Goal: Information Seeking & Learning: Understand process/instructions

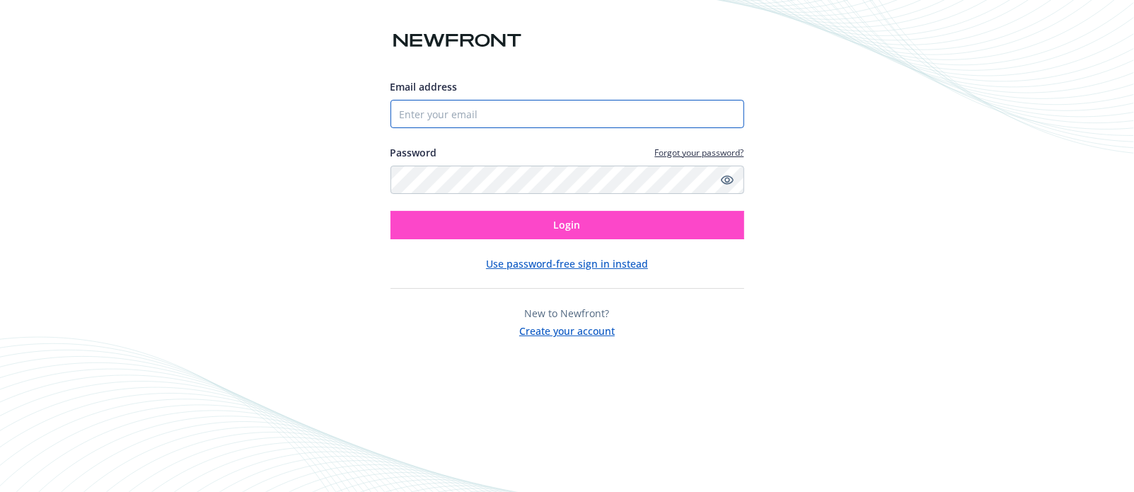
type input "[PERSON_NAME][EMAIL_ADDRESS][PERSON_NAME][DOMAIN_NAME]"
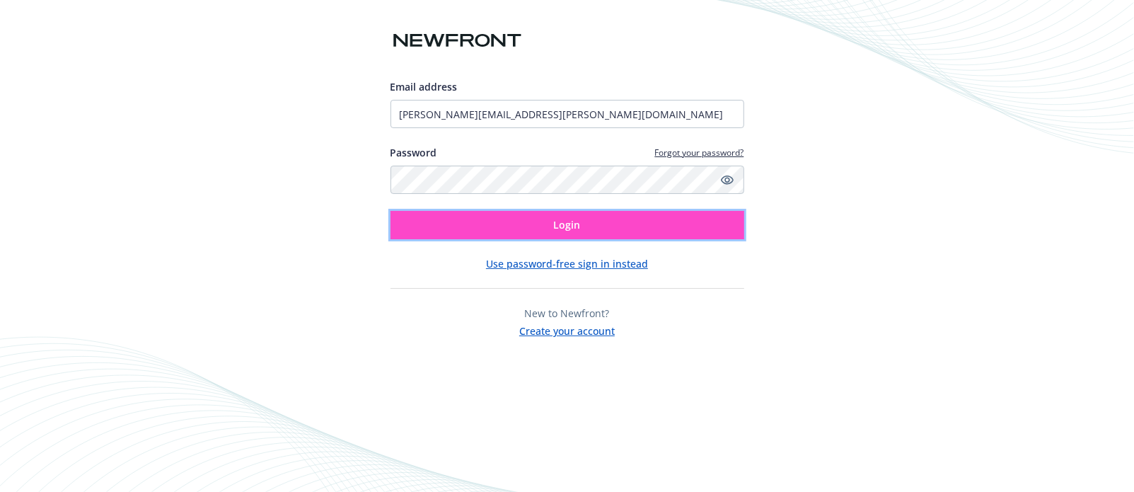
click at [483, 225] on button "Login" at bounding box center [567, 225] width 354 height 28
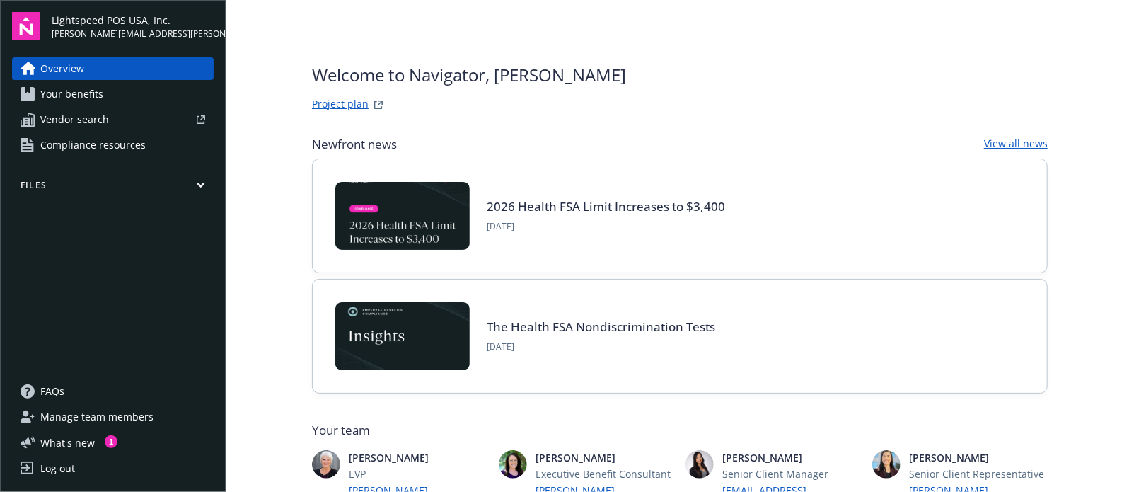
click at [59, 95] on span "Your benefits" at bounding box center [71, 94] width 63 height 23
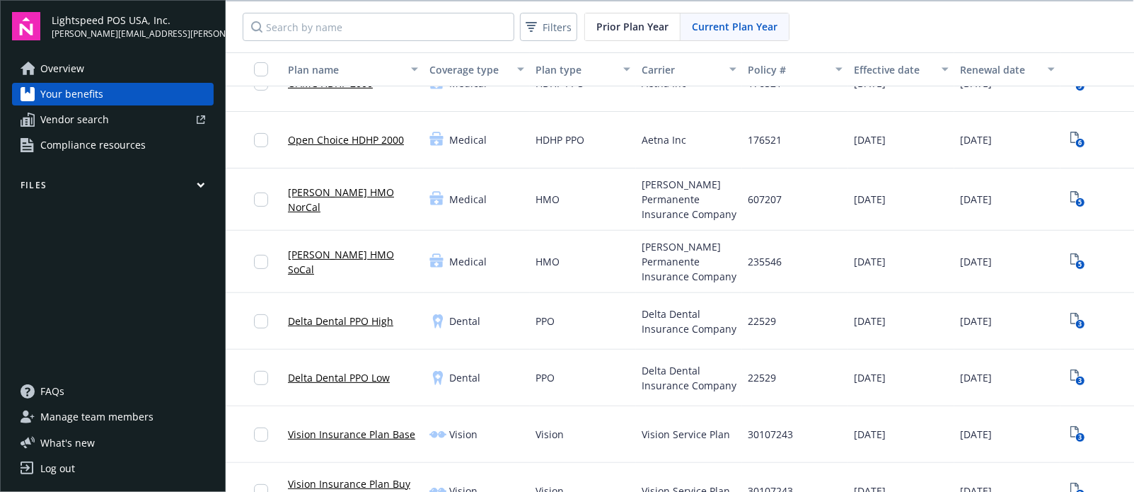
scroll to position [387, 0]
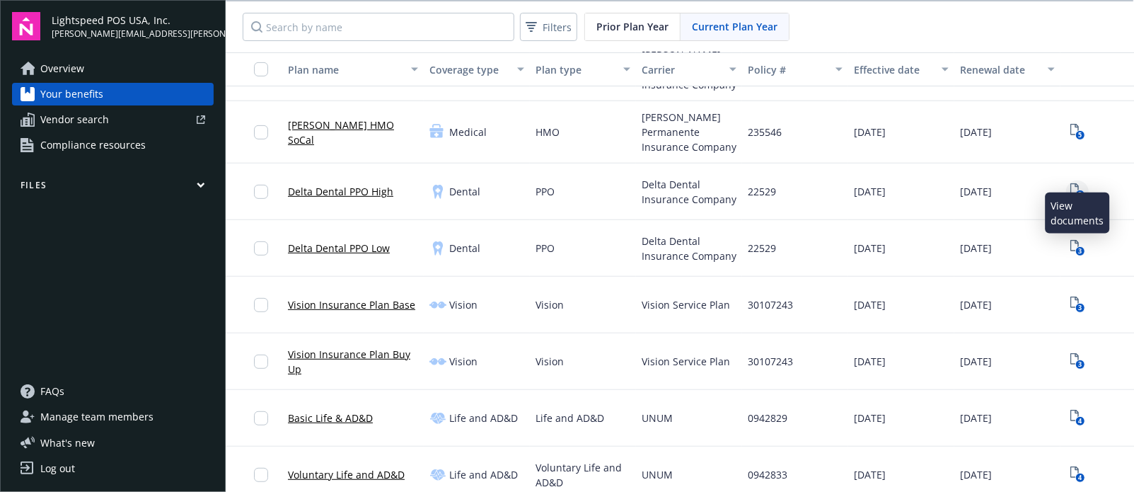
click at [1081, 183] on icon "3" at bounding box center [1077, 191] width 15 height 16
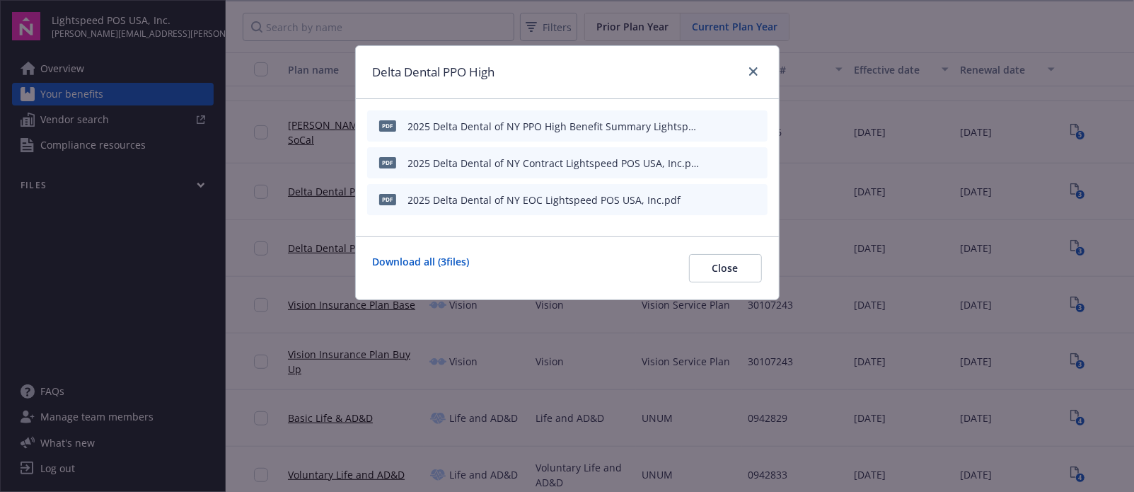
click at [752, 121] on icon "preview file" at bounding box center [754, 125] width 13 height 10
click at [764, 69] on div "Delta Dental PPO High" at bounding box center [567, 72] width 423 height 53
click at [755, 68] on link "close" at bounding box center [753, 71] width 17 height 17
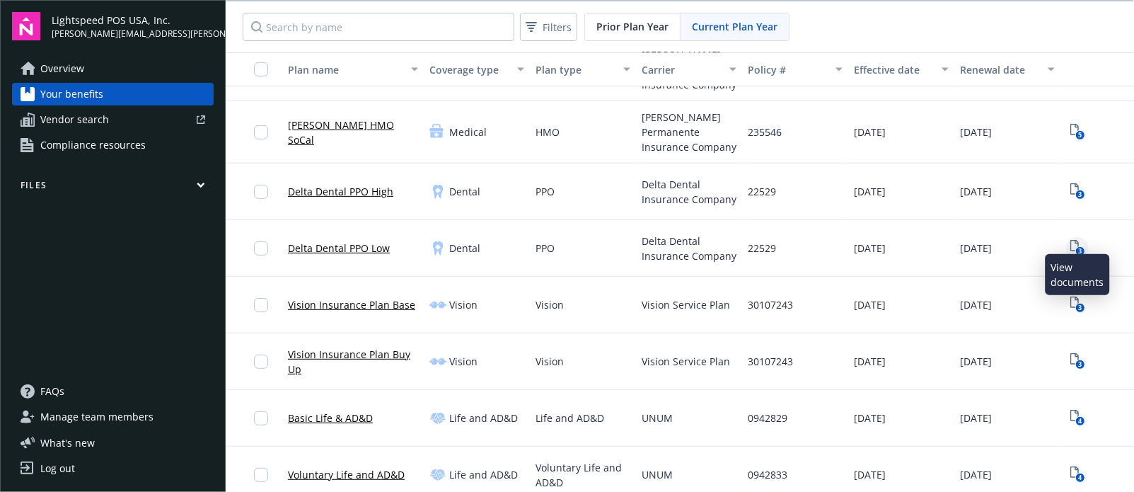
click at [1074, 240] on icon "3" at bounding box center [1077, 248] width 15 height 16
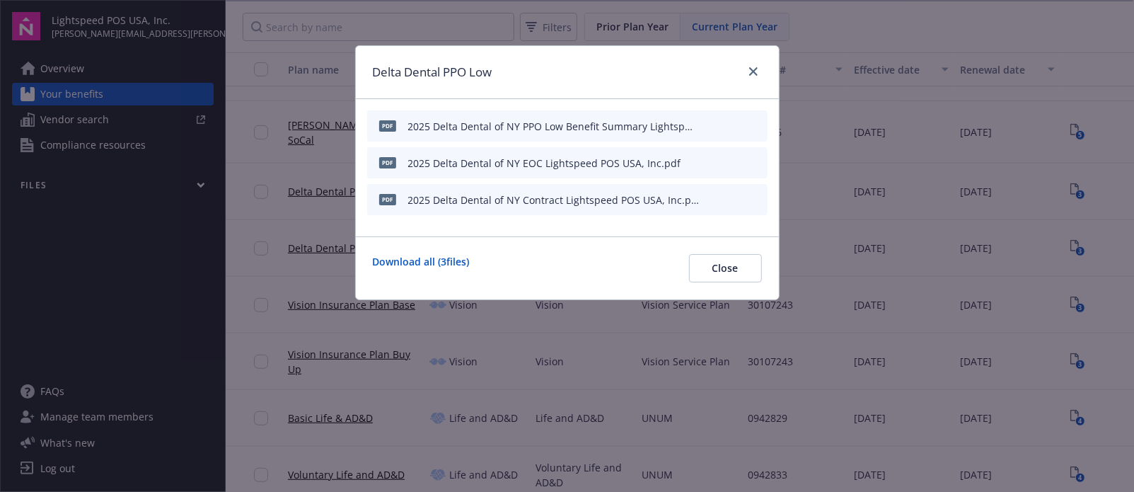
click at [753, 122] on icon "preview file" at bounding box center [754, 125] width 13 height 10
drag, startPoint x: 764, startPoint y: 69, endPoint x: 1090, endPoint y: 182, distance: 345.1
click at [764, 69] on div "Delta Dental PPO Low" at bounding box center [567, 72] width 423 height 53
click at [756, 70] on icon "close" at bounding box center [753, 71] width 8 height 8
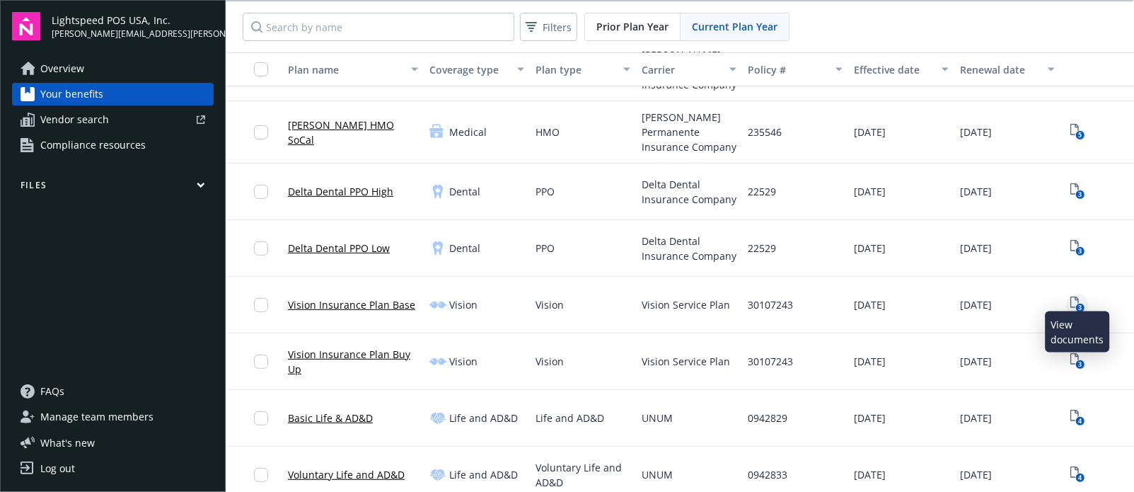
click at [1075, 303] on rect "View Plan Documents" at bounding box center [1079, 307] width 9 height 9
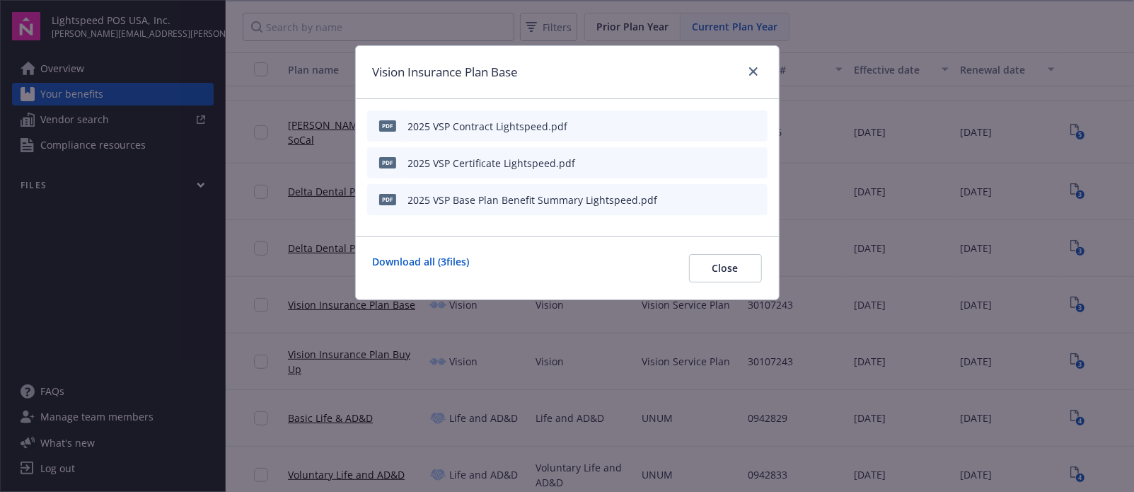
click at [758, 194] on icon "preview file" at bounding box center [754, 199] width 13 height 10
drag, startPoint x: 750, startPoint y: 59, endPoint x: 751, endPoint y: 67, distance: 8.6
click at [750, 59] on div "Vision Insurance Plan Base" at bounding box center [567, 72] width 423 height 53
click at [752, 68] on icon "close" at bounding box center [753, 71] width 8 height 8
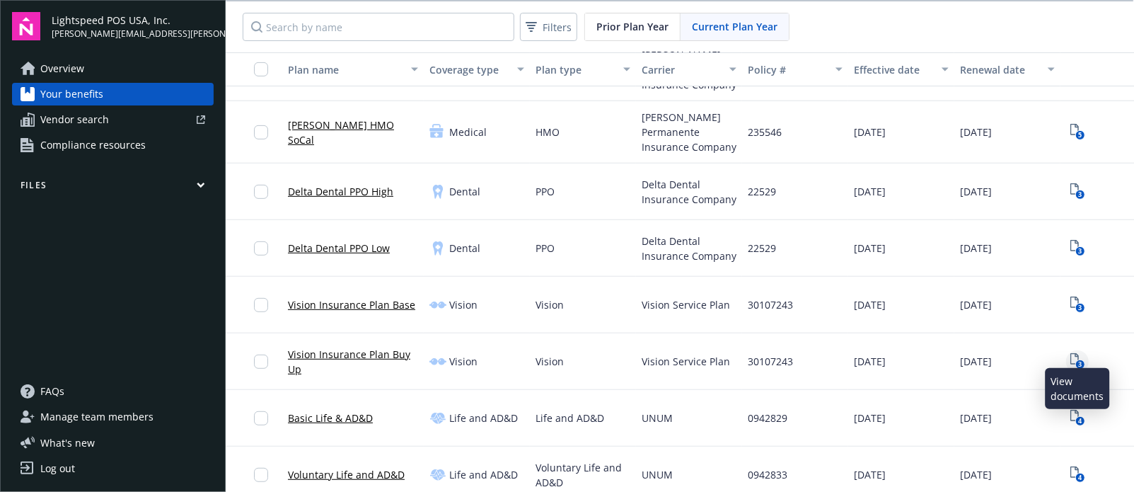
click at [1076, 353] on icon "3" at bounding box center [1077, 361] width 15 height 16
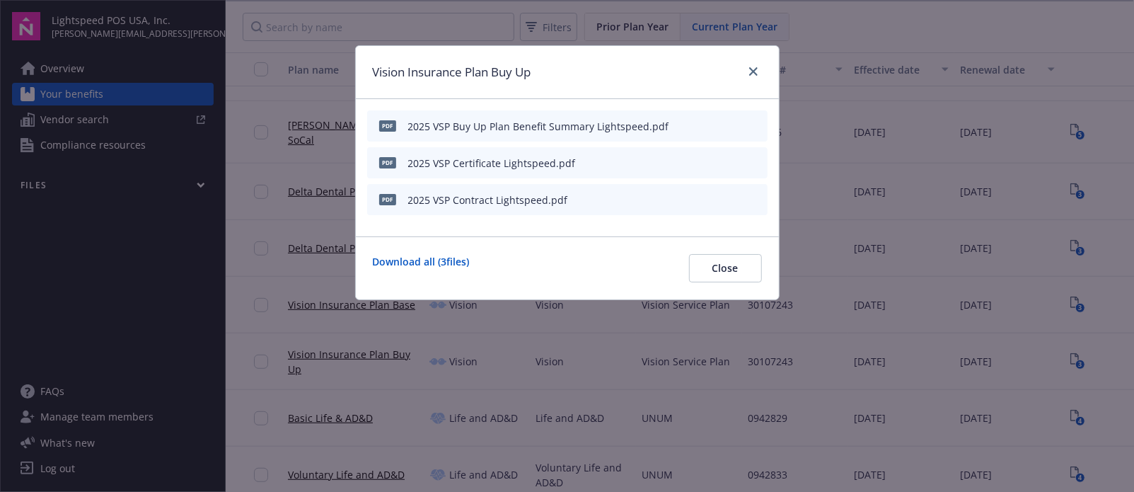
click at [758, 122] on icon "preview file" at bounding box center [754, 125] width 13 height 10
click at [751, 68] on icon "close" at bounding box center [753, 71] width 8 height 8
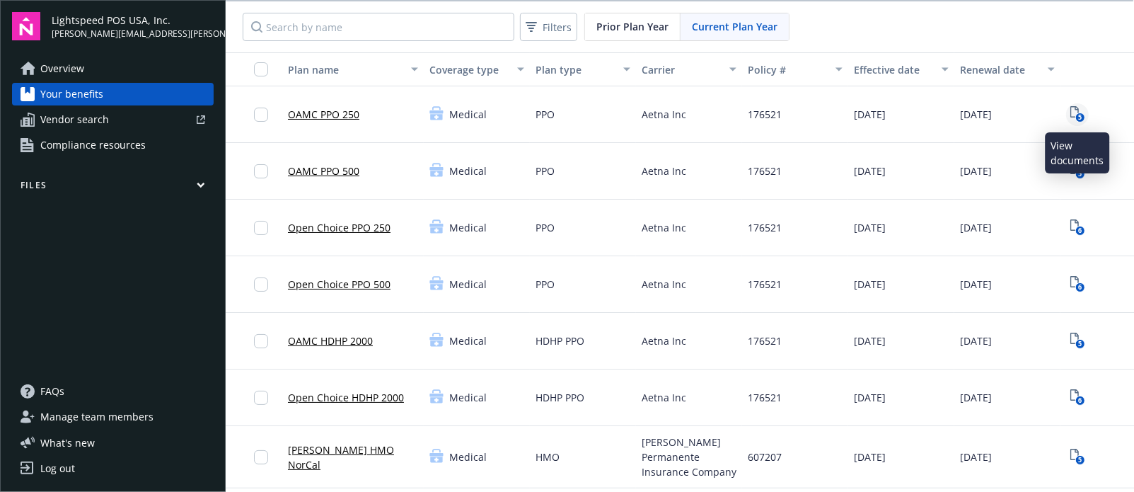
click at [1077, 110] on icon "View Plan Documents" at bounding box center [1074, 111] width 8 height 11
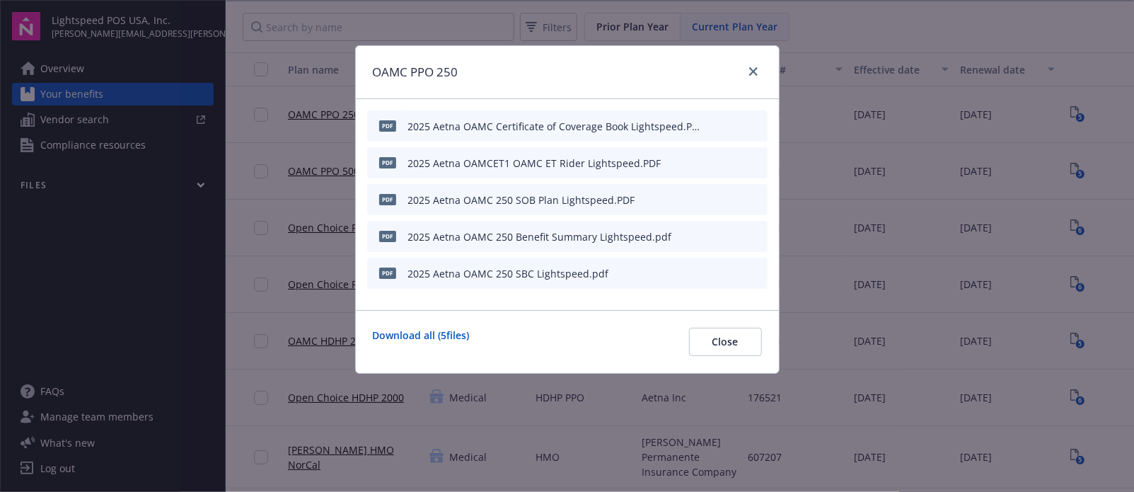
click at [757, 274] on icon "preview file" at bounding box center [754, 272] width 13 height 10
click at [760, 71] on link "close" at bounding box center [753, 71] width 17 height 17
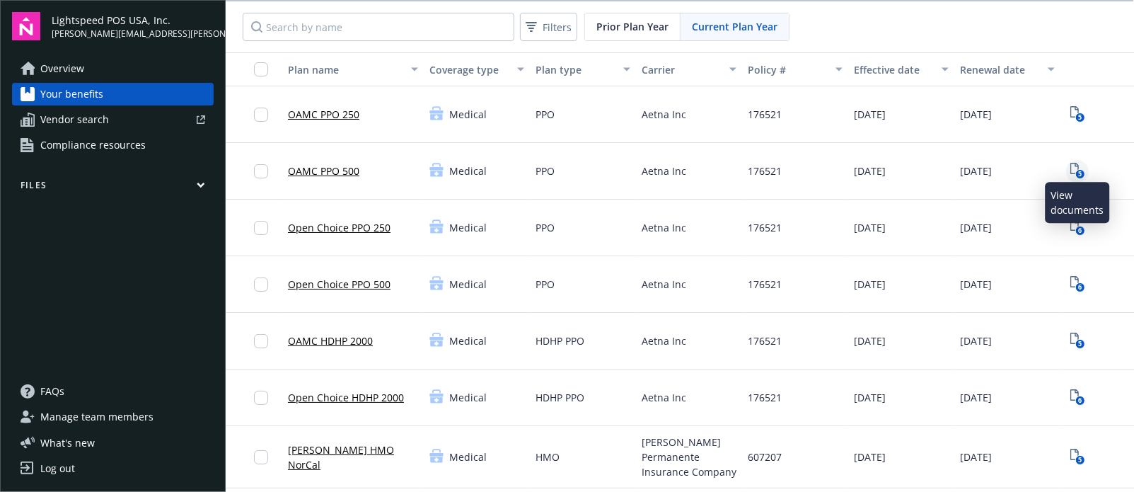
click at [1076, 168] on icon "5" at bounding box center [1077, 171] width 15 height 16
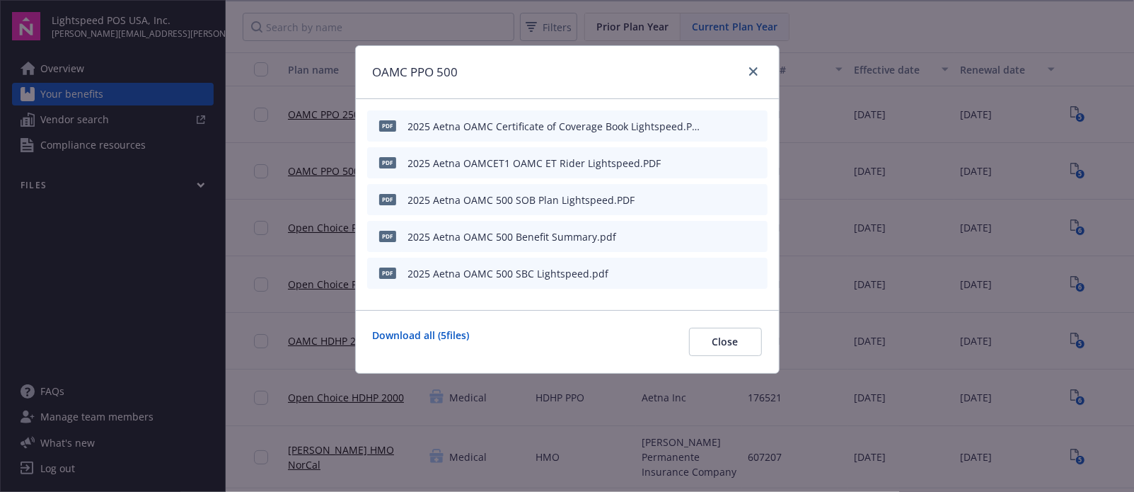
click at [547, 277] on div "2025 Aetna OAMC 500 SBC Lightspeed.pdf" at bounding box center [508, 273] width 201 height 15
click at [758, 269] on icon "preview file" at bounding box center [754, 272] width 13 height 10
click at [752, 73] on icon "close" at bounding box center [753, 71] width 8 height 8
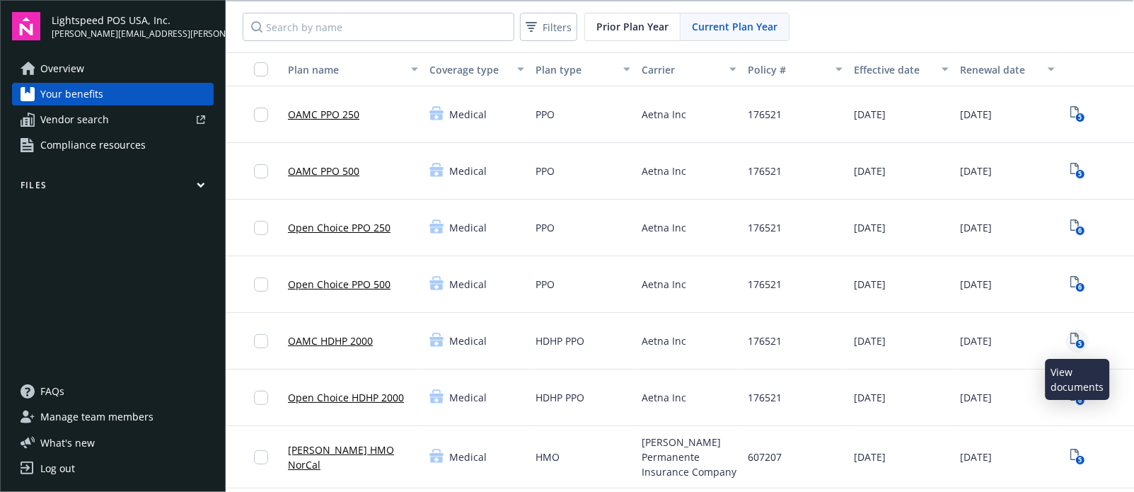
click at [1075, 335] on icon "5" at bounding box center [1077, 340] width 15 height 16
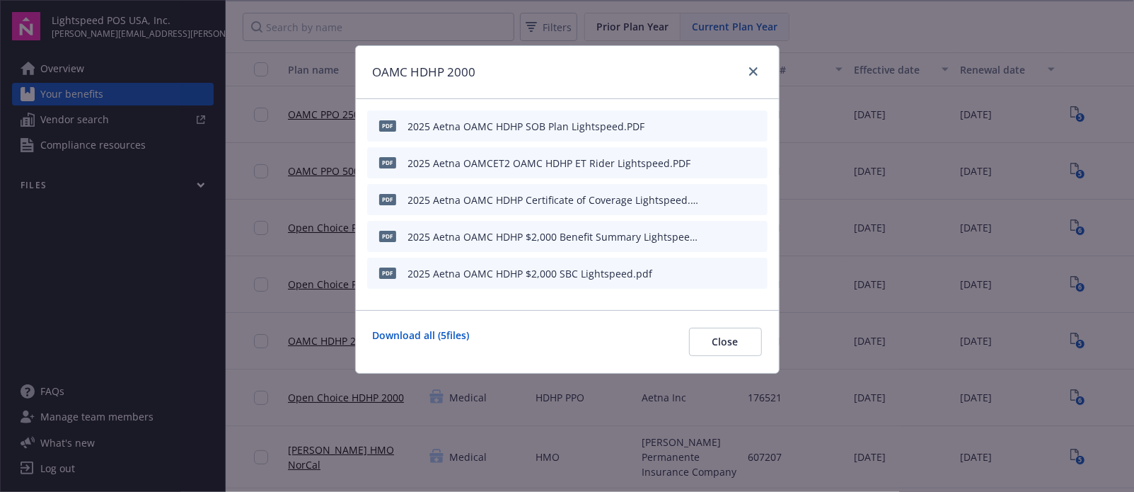
click at [753, 271] on icon "preview file" at bounding box center [754, 272] width 13 height 10
click at [748, 71] on link "close" at bounding box center [753, 71] width 17 height 17
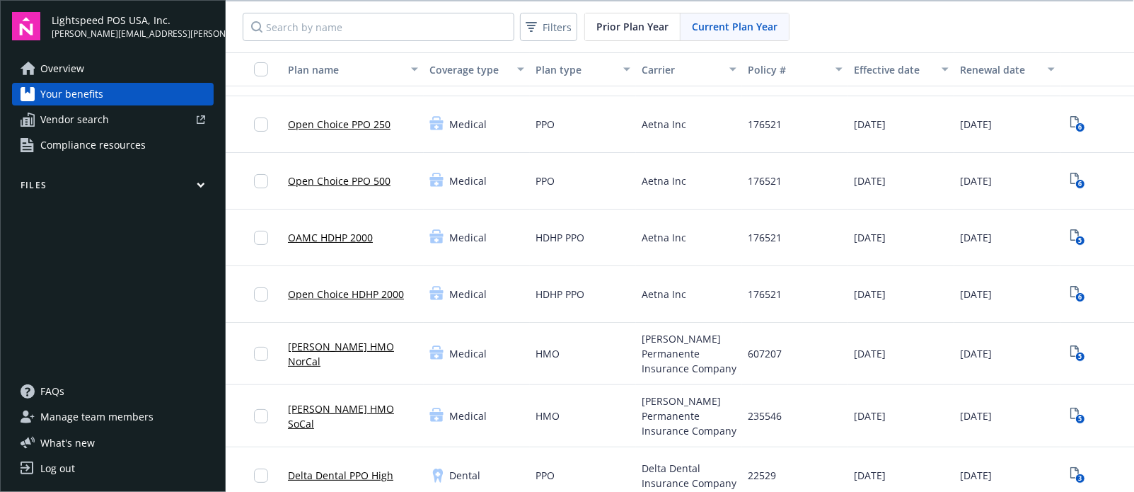
scroll to position [104, 0]
click at [1078, 346] on icon "View Plan Documents" at bounding box center [1074, 349] width 8 height 11
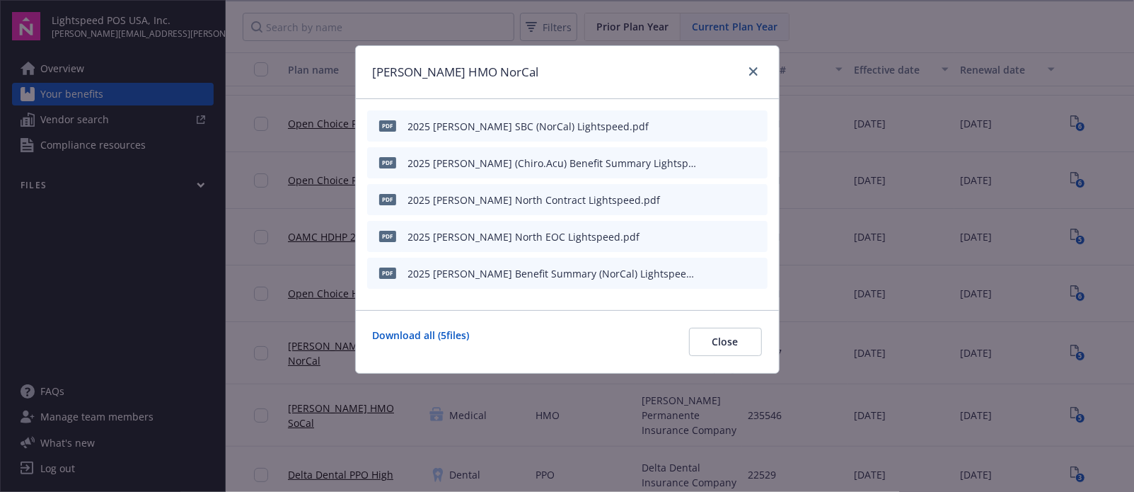
click at [755, 272] on icon "preview file" at bounding box center [754, 272] width 13 height 10
